Goal: Task Accomplishment & Management: Manage account settings

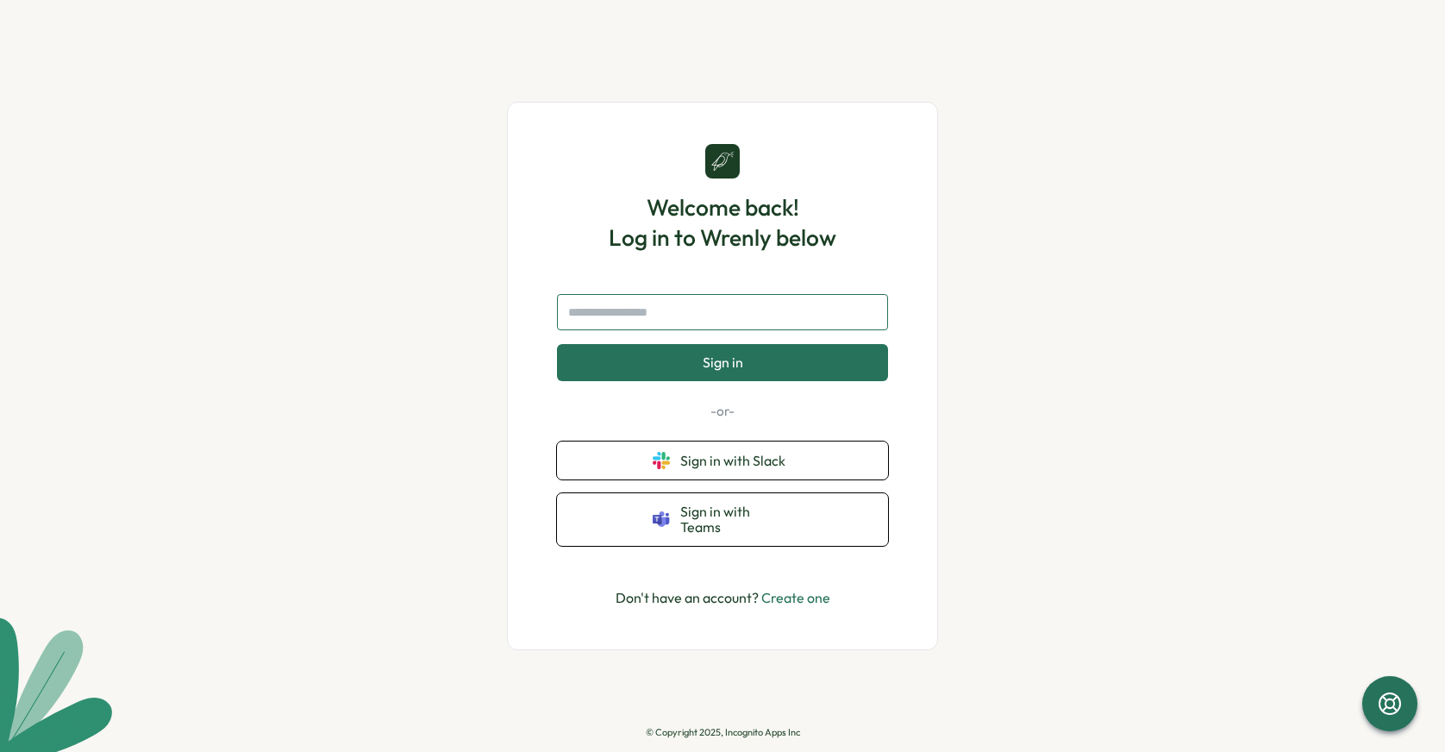
click at [672, 310] on input "text" at bounding box center [722, 312] width 331 height 36
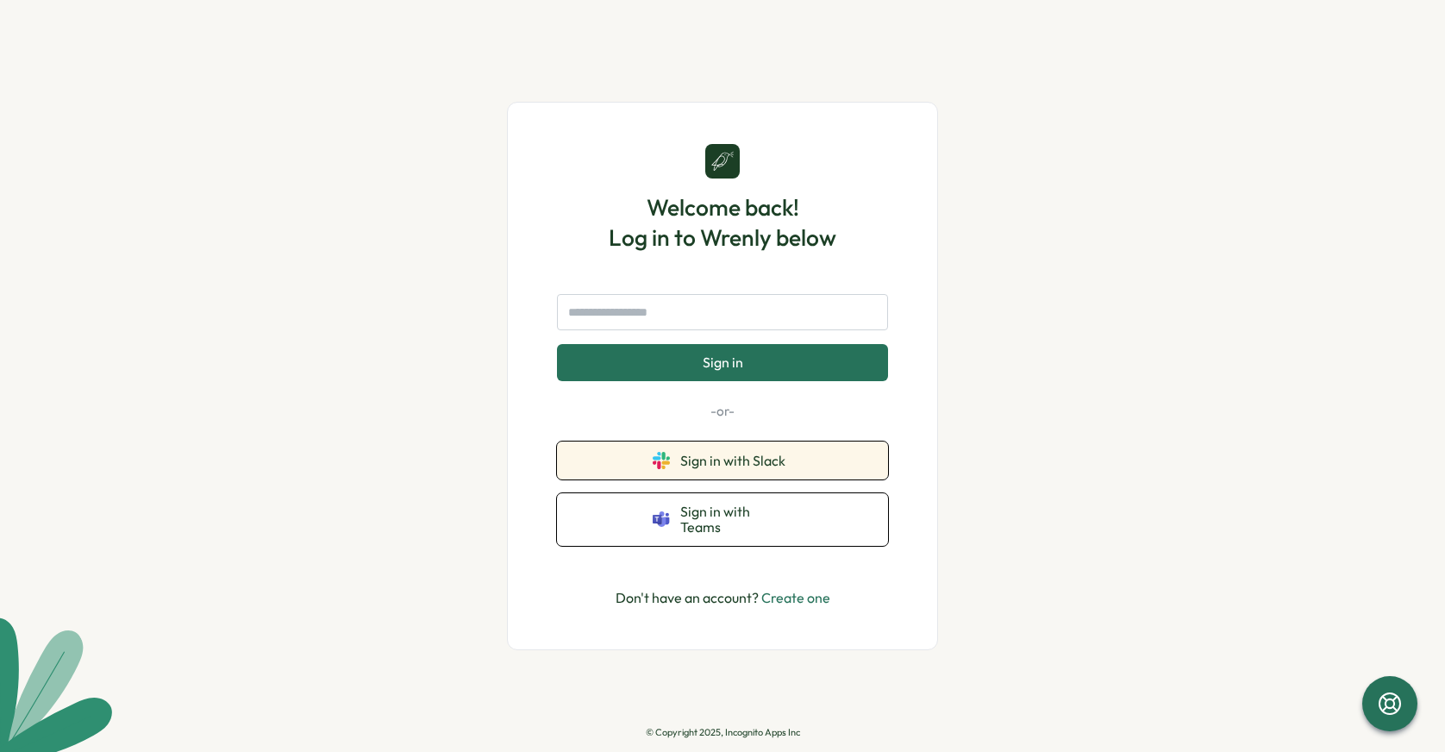
click at [724, 468] on span "Sign in with Slack" at bounding box center [736, 461] width 112 height 16
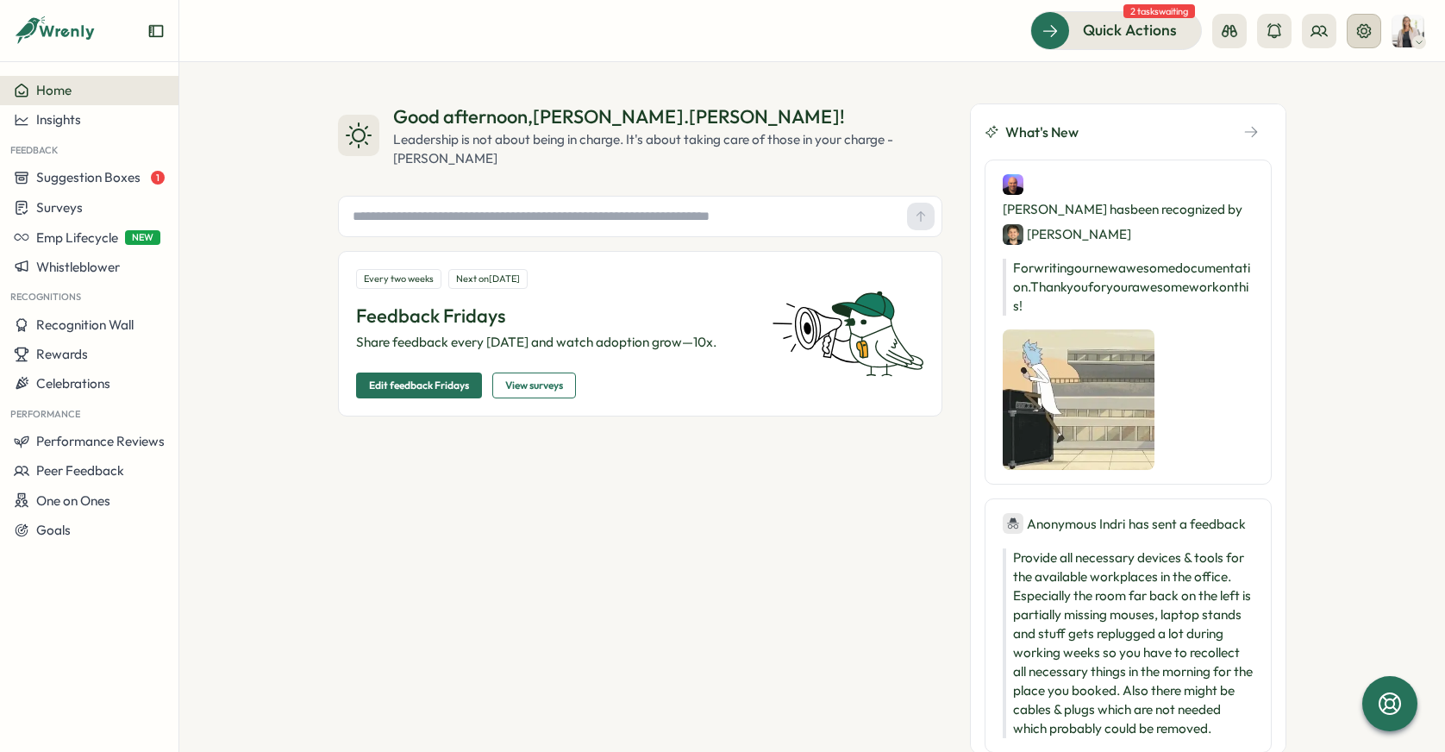
click at [1373, 27] on button at bounding box center [1364, 31] width 34 height 34
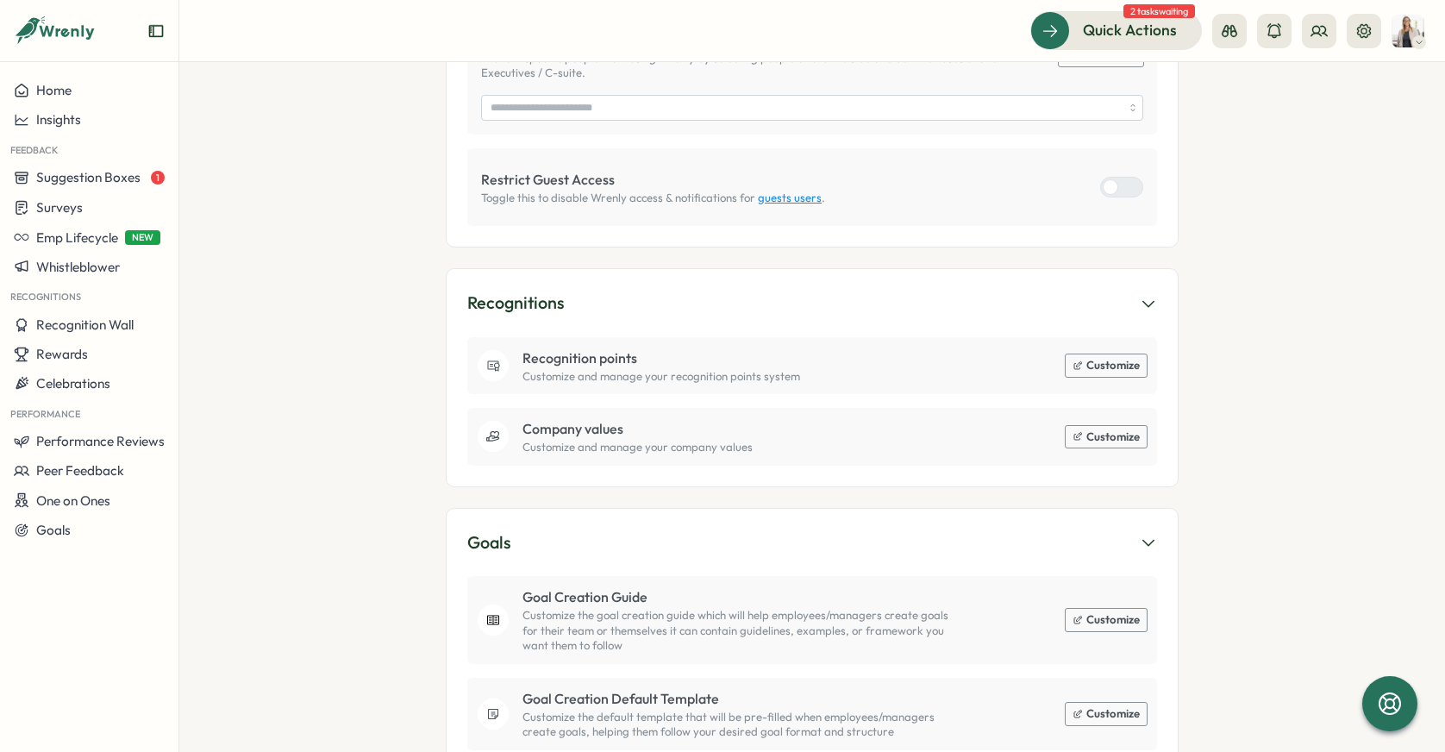
scroll to position [1358, 0]
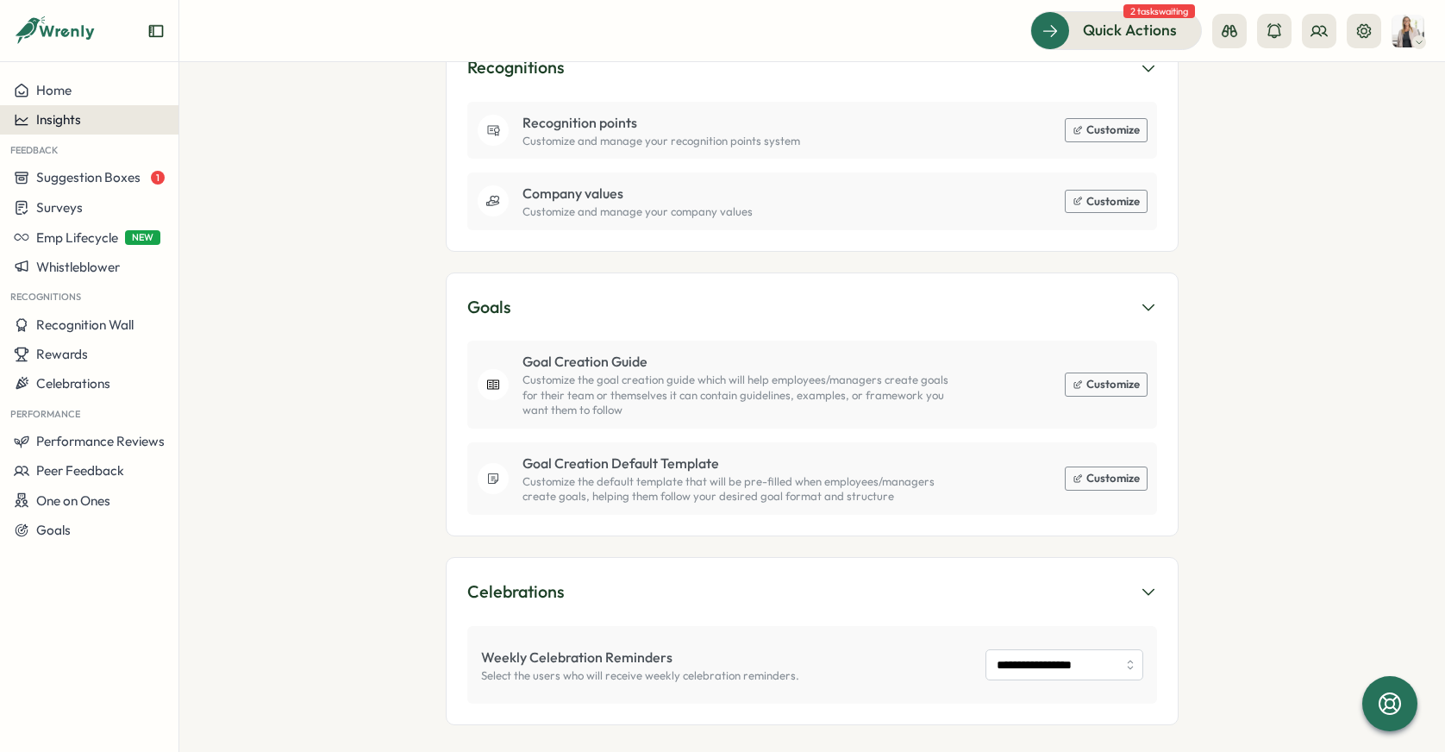
click at [59, 114] on span "Insights" at bounding box center [58, 119] width 45 height 16
click at [1317, 33] on icon at bounding box center [1319, 30] width 16 height 9
click at [1373, 34] on button at bounding box center [1364, 31] width 34 height 34
click at [1371, 35] on icon at bounding box center [1363, 30] width 17 height 17
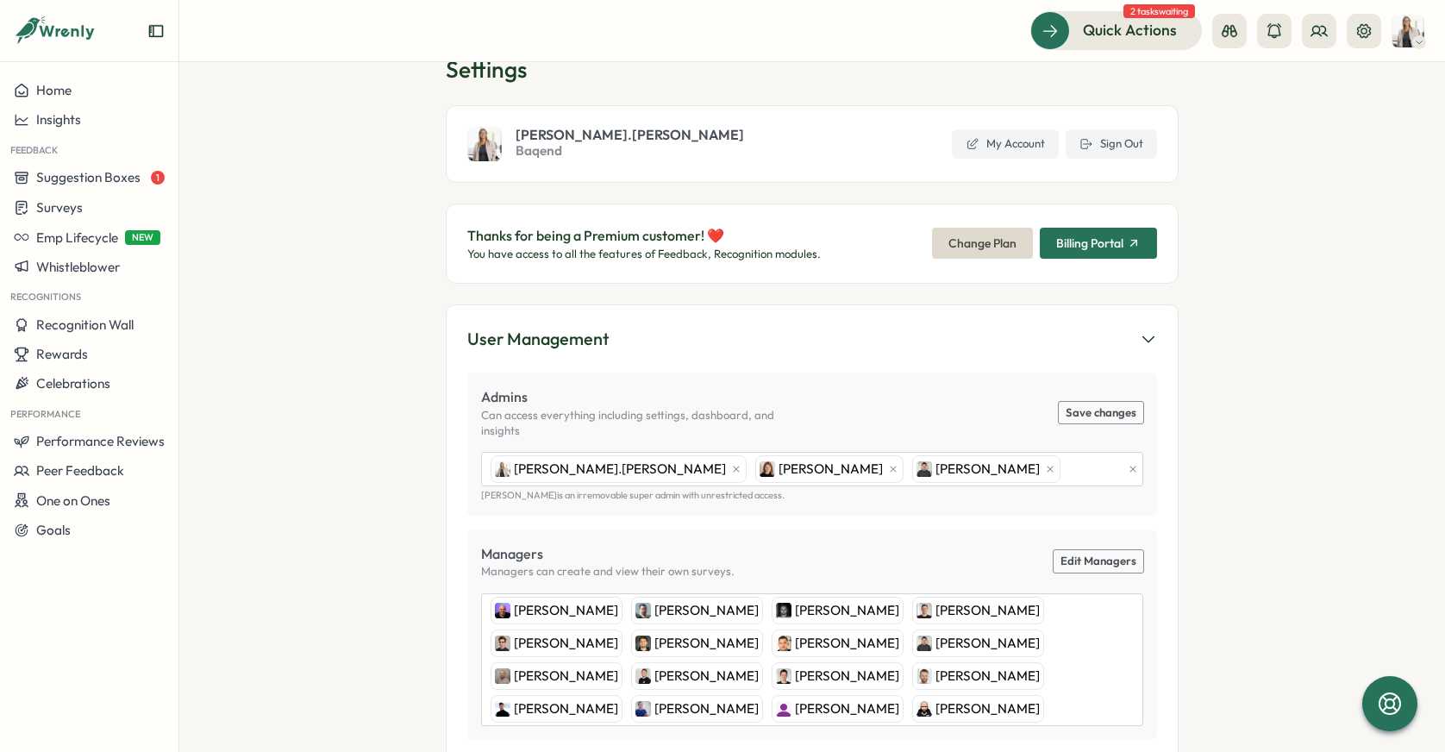
scroll to position [36, 0]
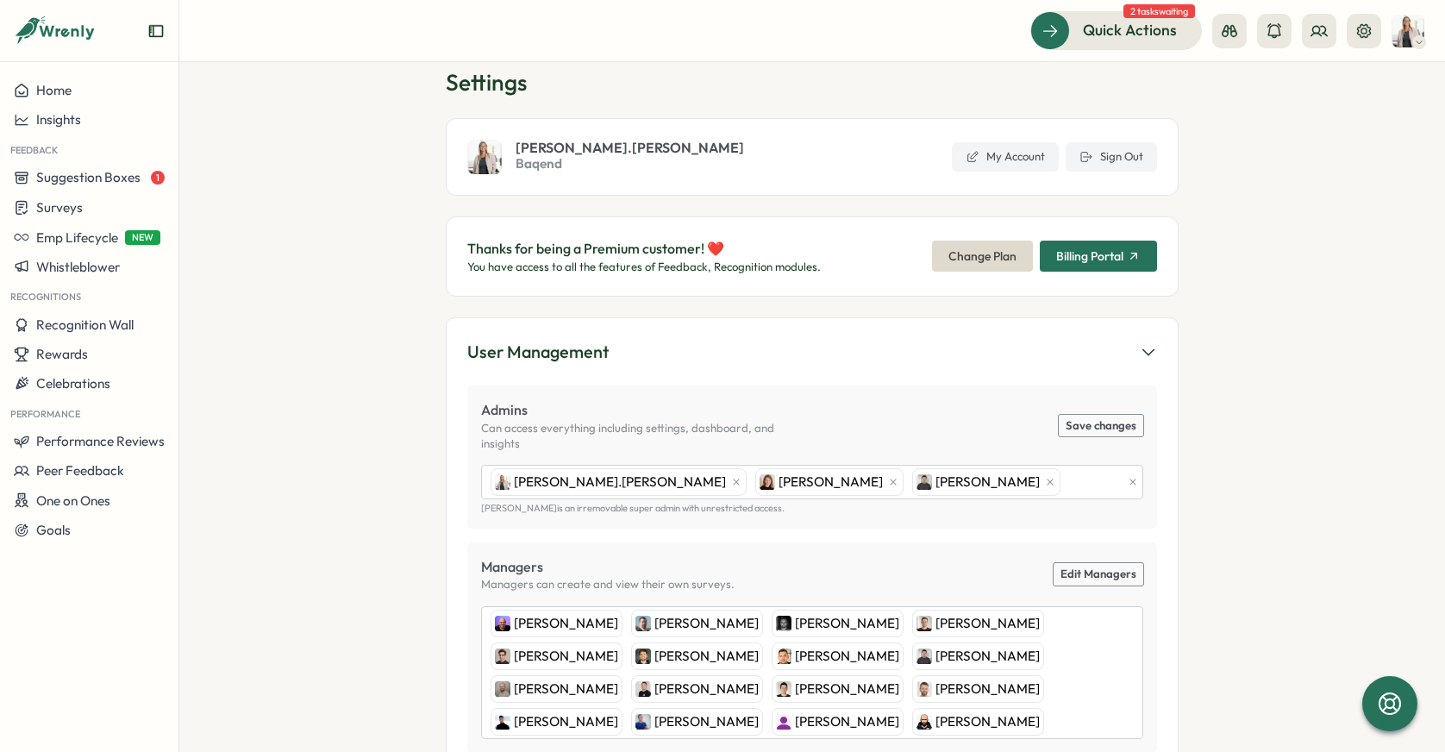
click at [1071, 252] on span "Billing Portal" at bounding box center [1089, 256] width 67 height 12
